Goal: Find specific page/section: Find specific page/section

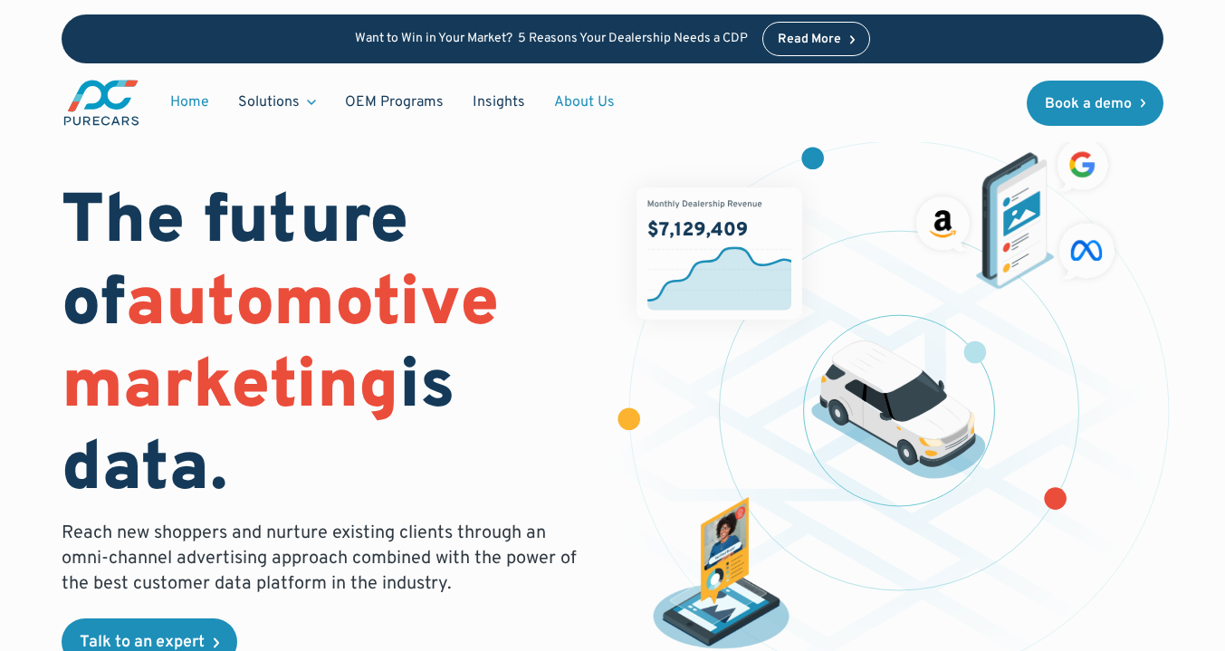
click at [584, 104] on link "About Us" at bounding box center [584, 102] width 90 height 34
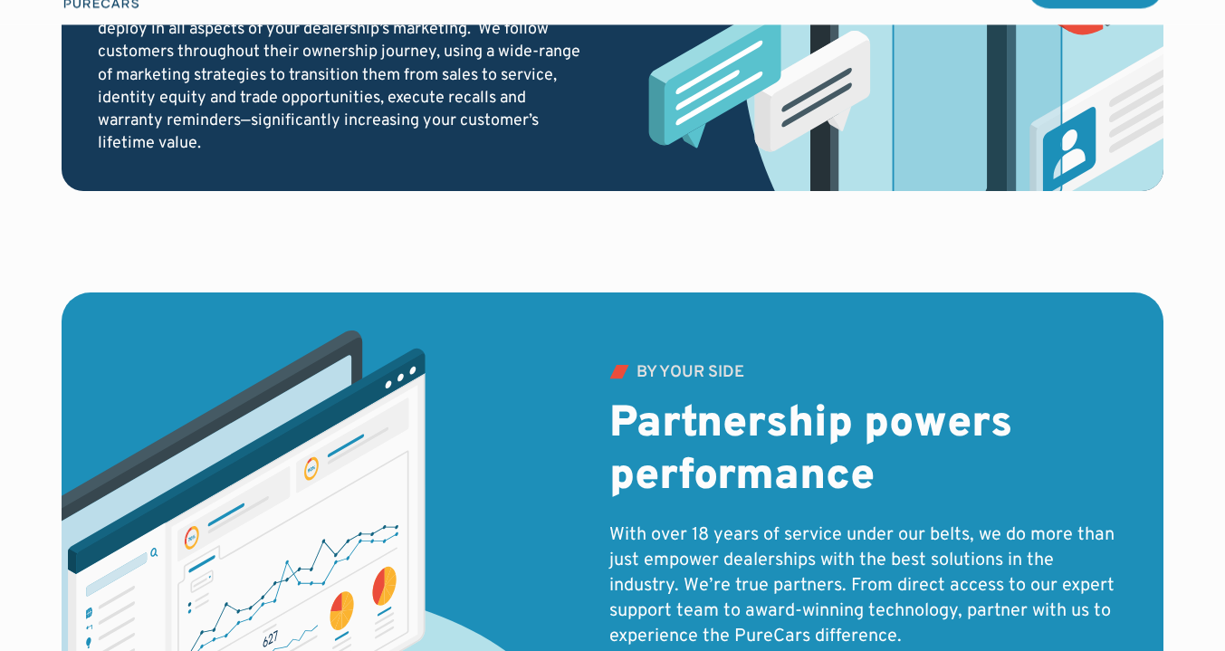
scroll to position [3779, 0]
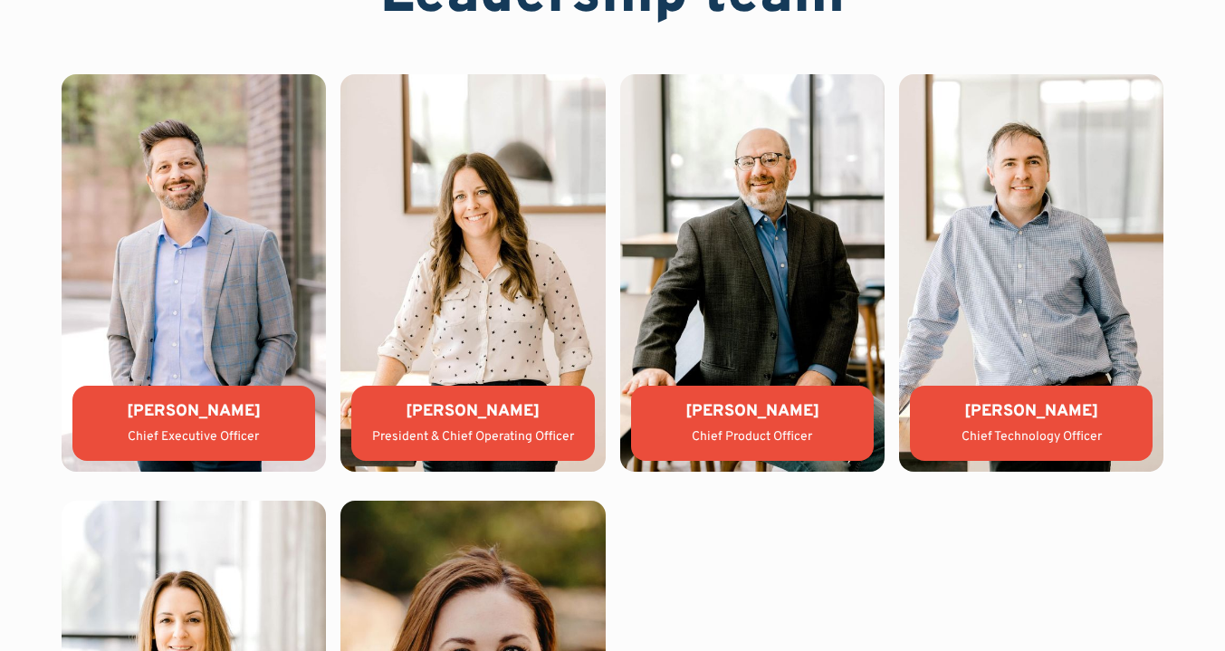
click at [469, 341] on img at bounding box center [472, 272] width 264 height 397
click at [464, 420] on div "Lauren Donalson" at bounding box center [473, 411] width 214 height 23
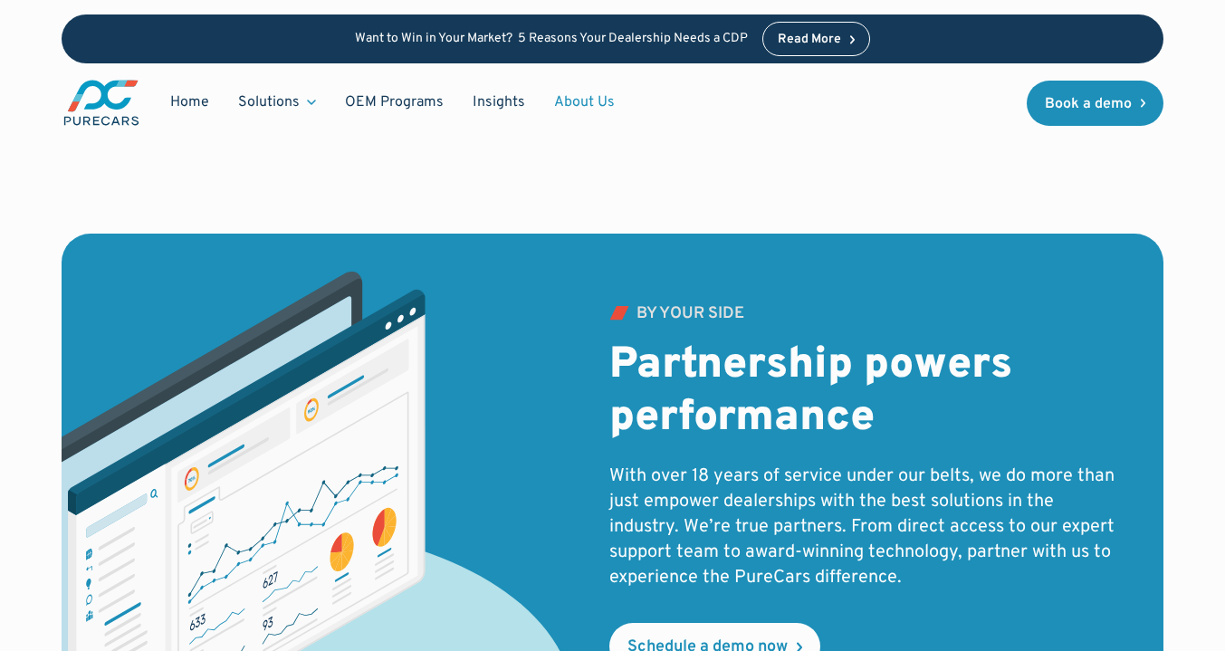
scroll to position [2779, 0]
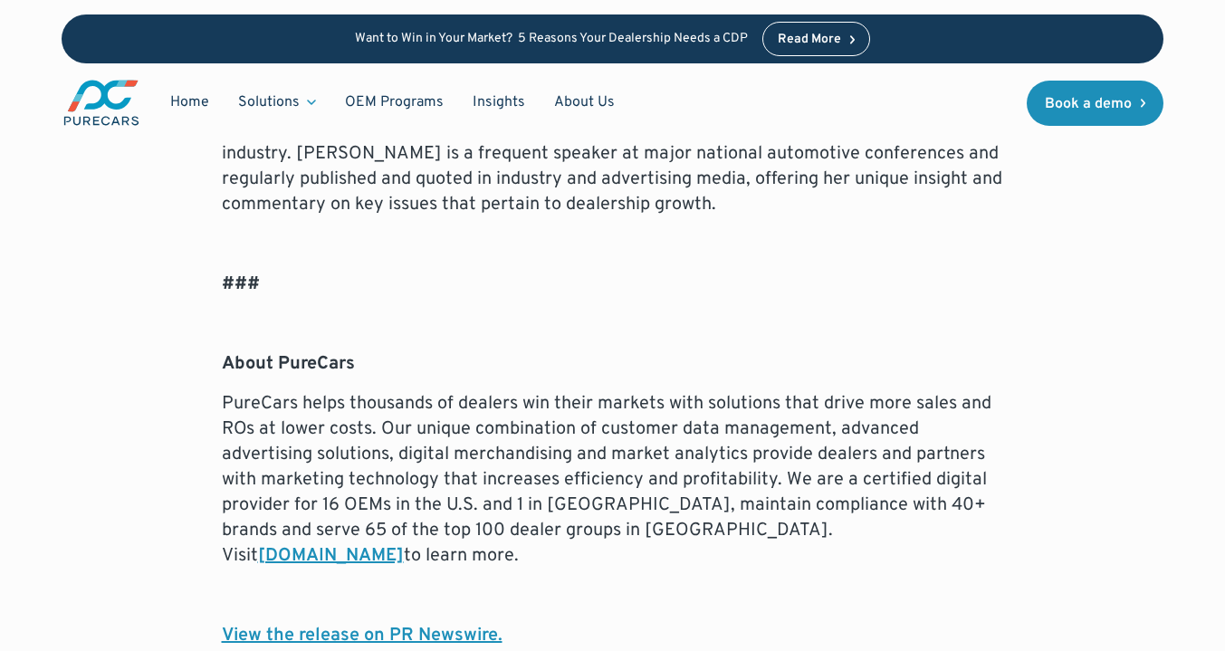
scroll to position [1772, 0]
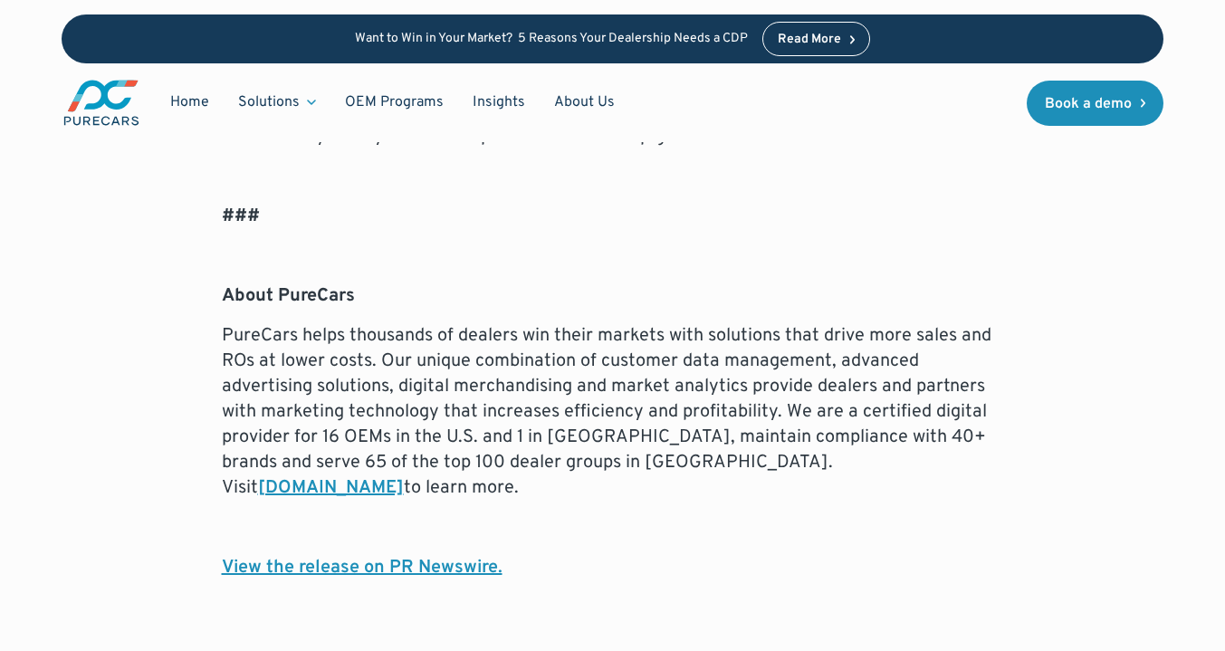
drag, startPoint x: 1227, startPoint y: 25, endPoint x: 1237, endPoint y: 274, distance: 249.1
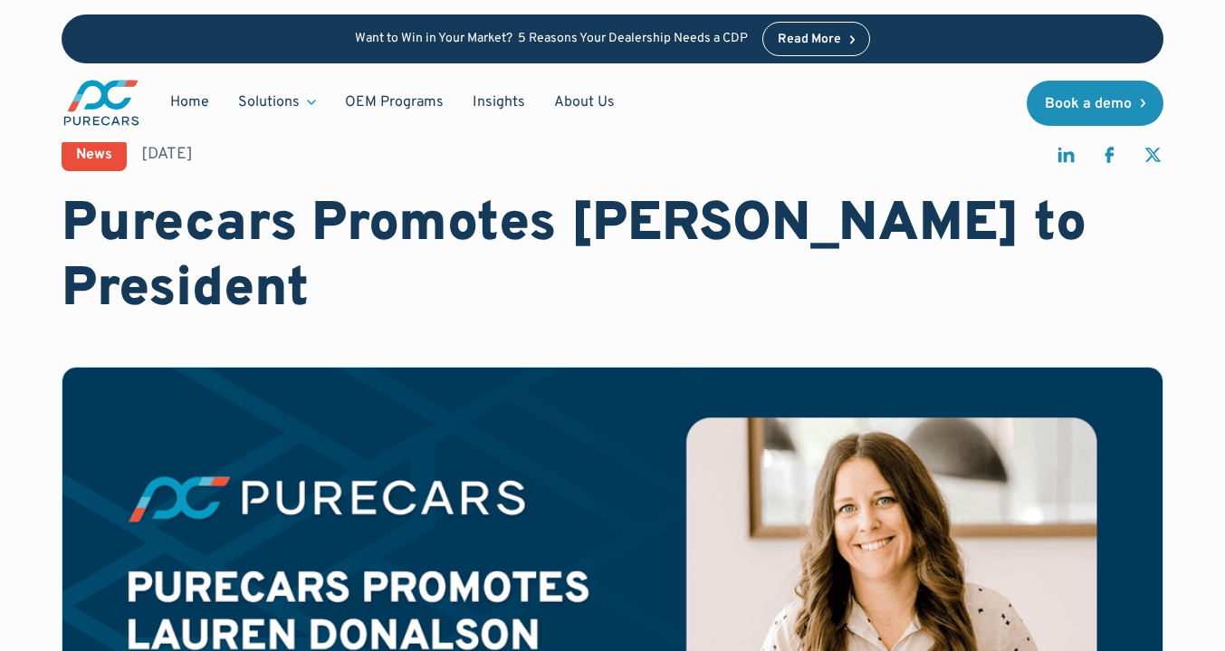
scroll to position [0, 0]
